Goal: Navigation & Orientation: Find specific page/section

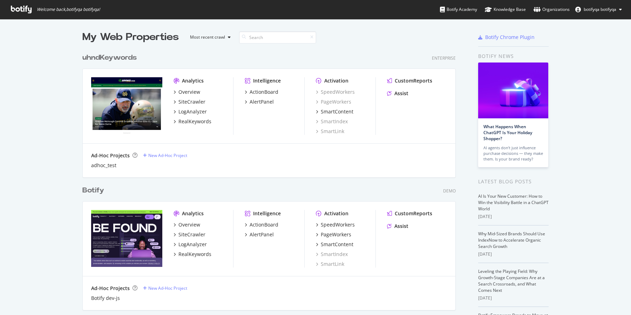
scroll to position [315, 631]
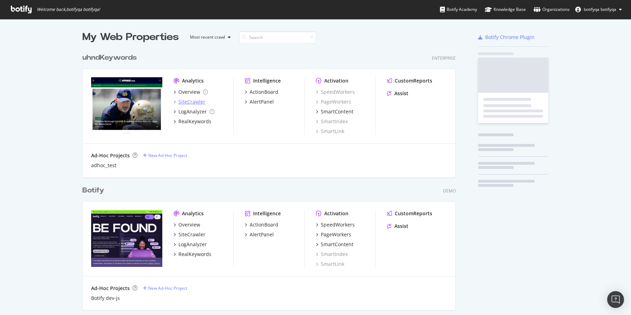
scroll to position [1749, 379]
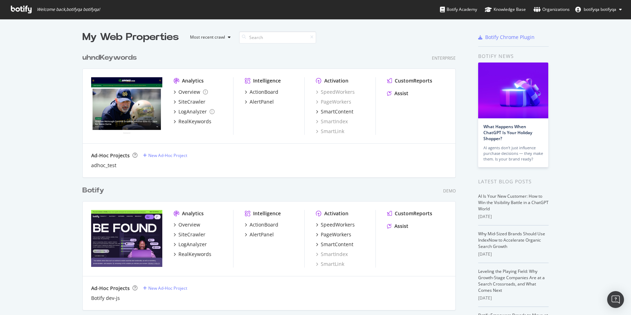
click at [609, 8] on span "botifyqa botifyqa" at bounding box center [600, 9] width 33 height 6
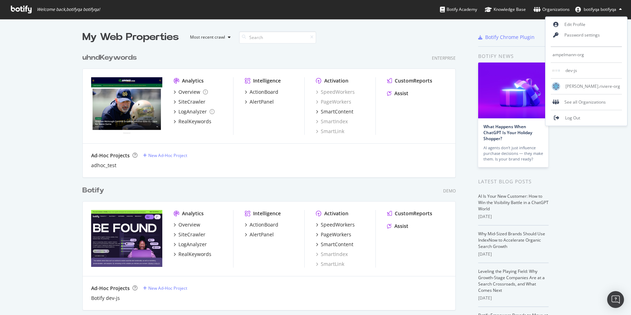
click at [609, 8] on span "botifyqa botifyqa" at bounding box center [600, 9] width 33 height 6
